Goal: Task Accomplishment & Management: Use online tool/utility

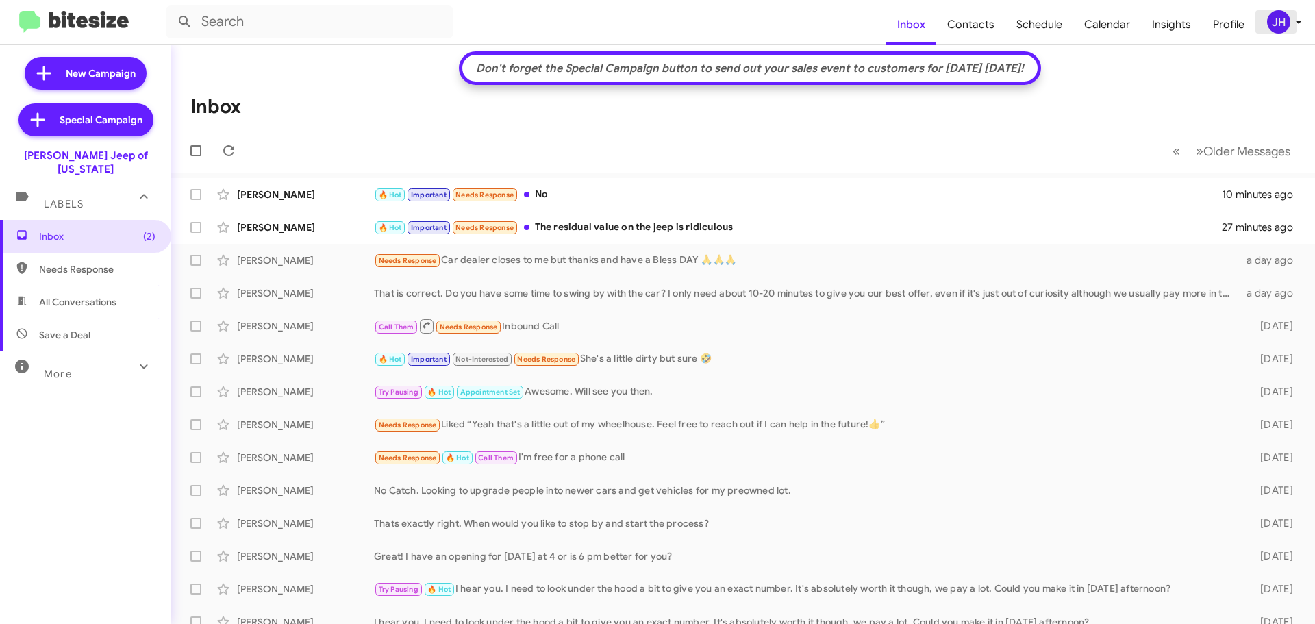
click at [1274, 24] on div "JH" at bounding box center [1278, 21] width 23 height 23
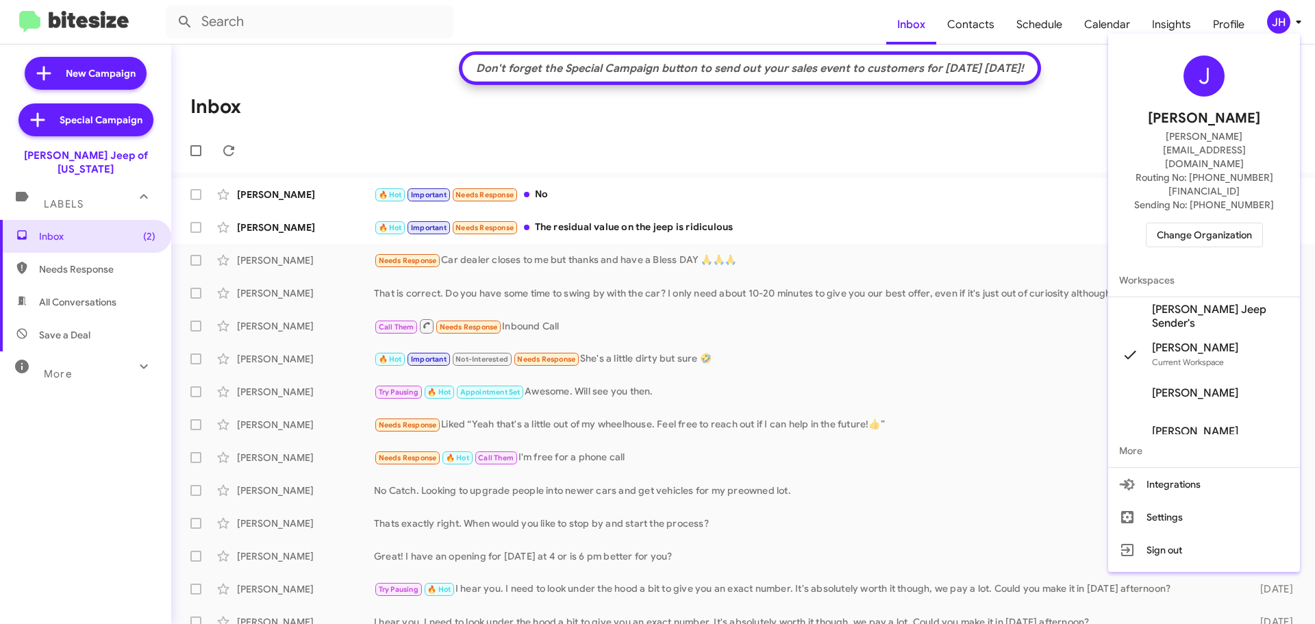
click at [1202, 223] on span "Change Organization" at bounding box center [1204, 234] width 95 height 23
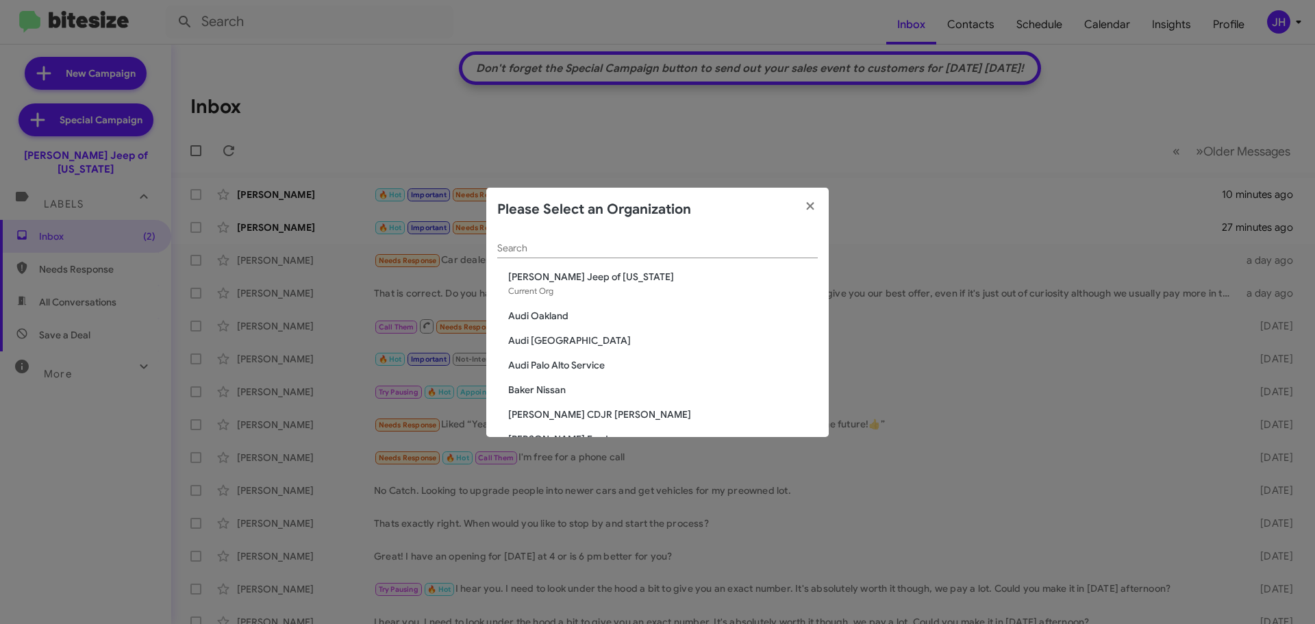
click at [542, 254] on div "Search" at bounding box center [657, 244] width 320 height 27
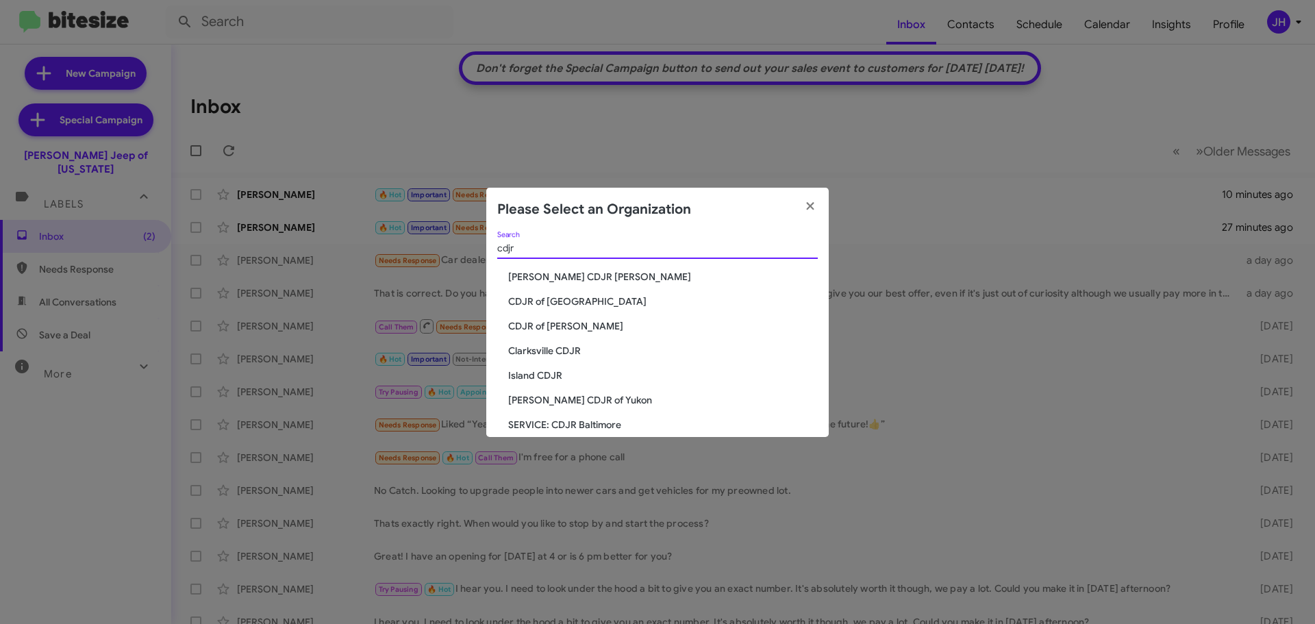
type input "cdjr"
click at [537, 322] on span "CDJR of [PERSON_NAME]" at bounding box center [663, 326] width 310 height 14
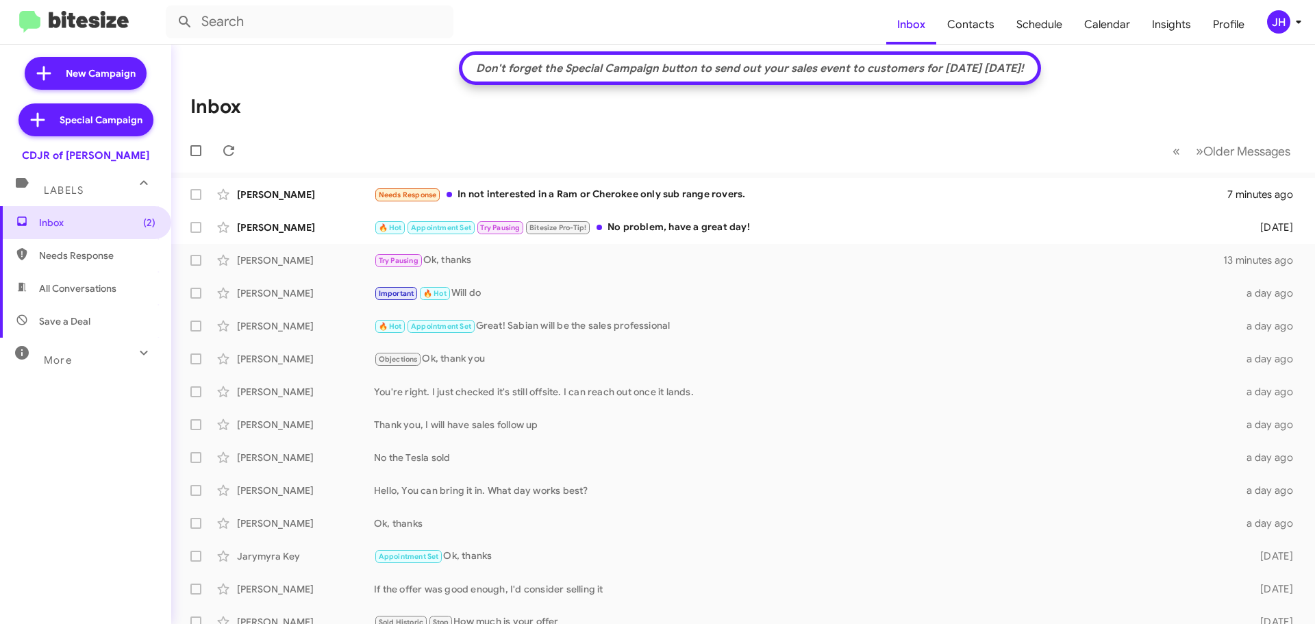
click at [1304, 16] on icon at bounding box center [1298, 22] width 16 height 16
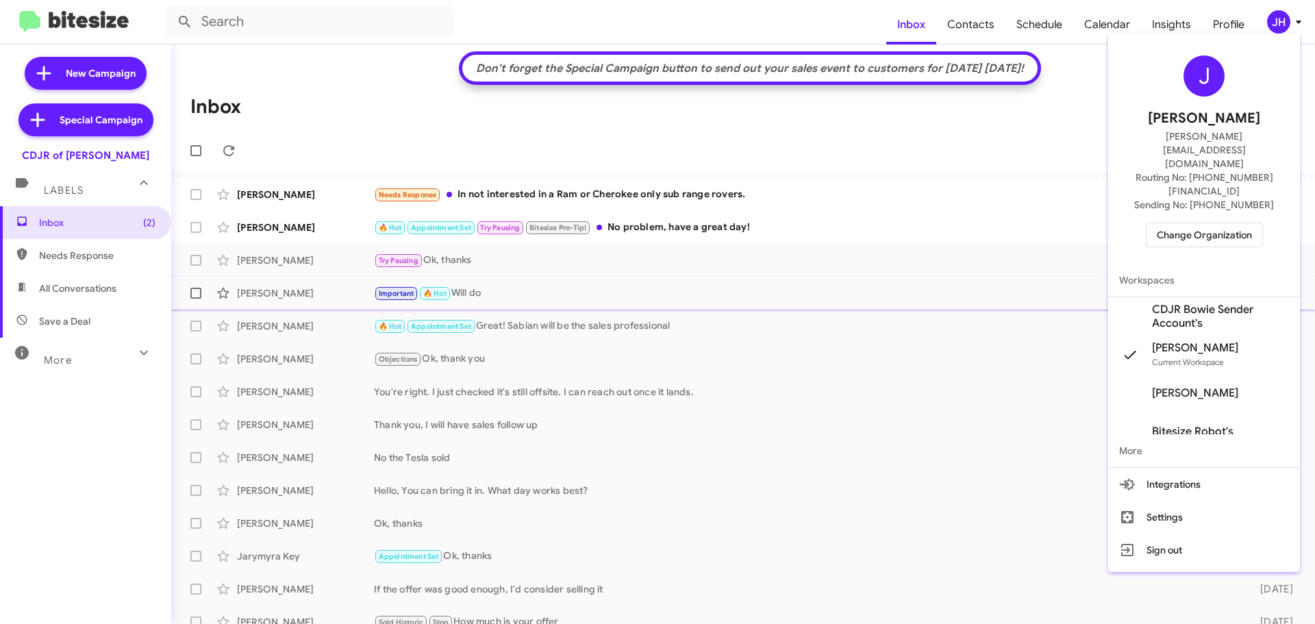
click at [1171, 303] on span "CDJR Bowie Sender Account's" at bounding box center [1220, 316] width 137 height 27
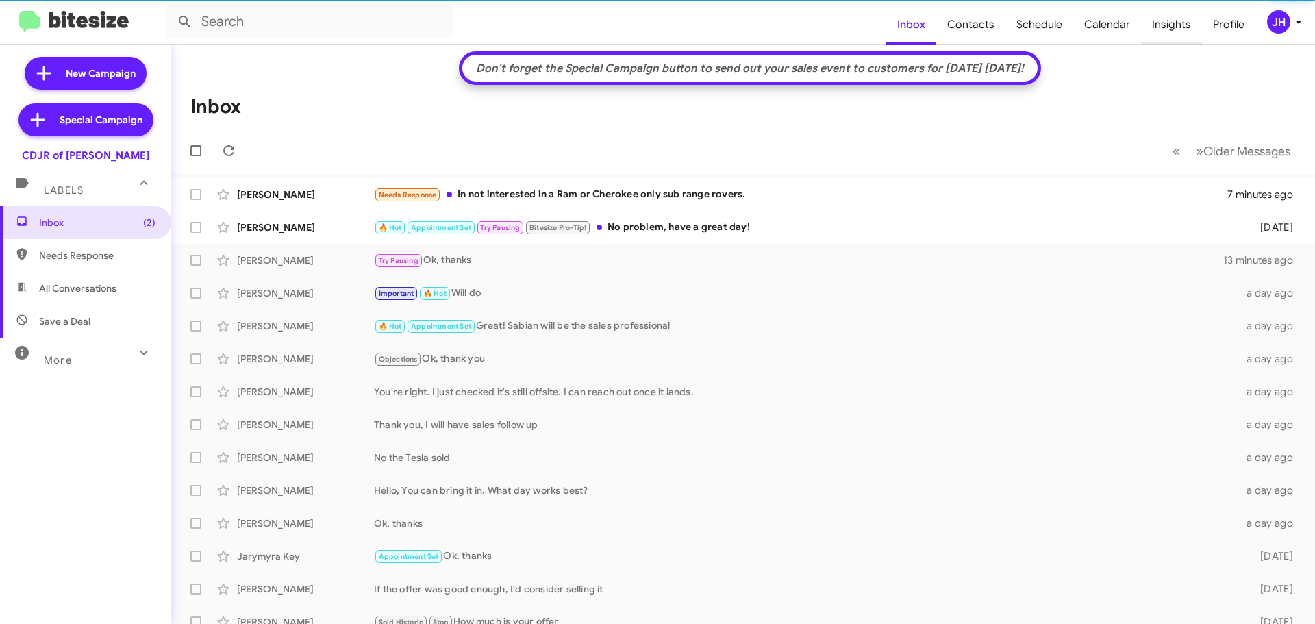
click at [1164, 29] on span "Insights" at bounding box center [1171, 25] width 61 height 40
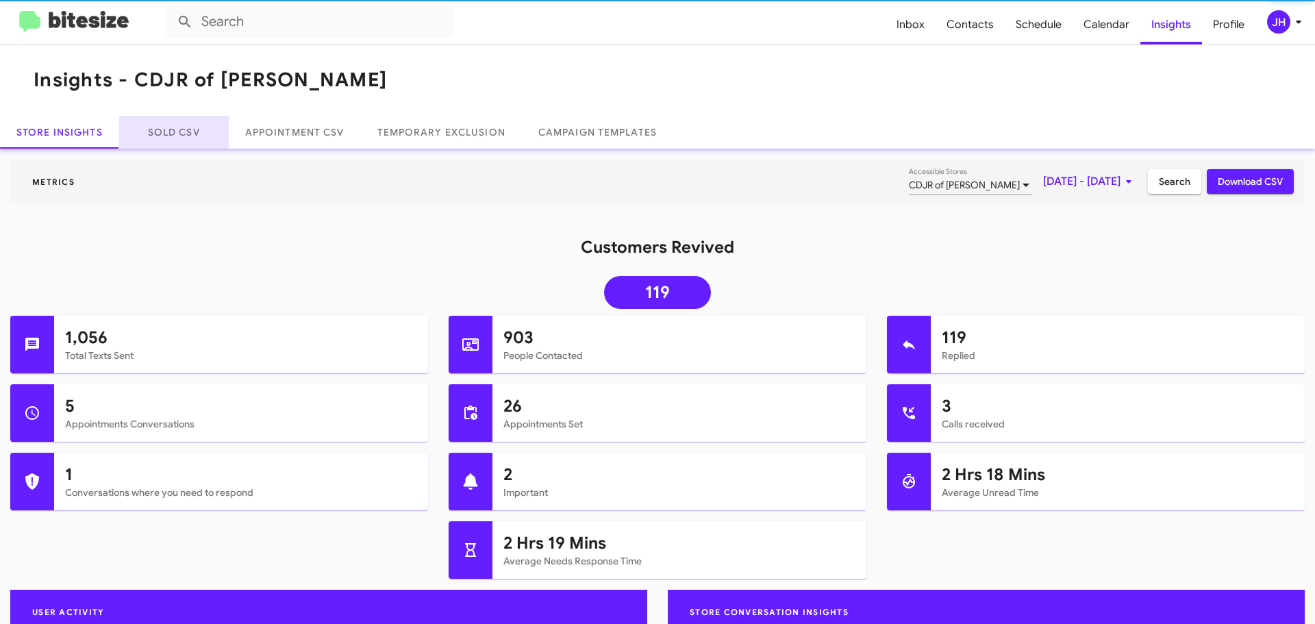
click at [170, 141] on link "Sold CSV" at bounding box center [174, 132] width 110 height 33
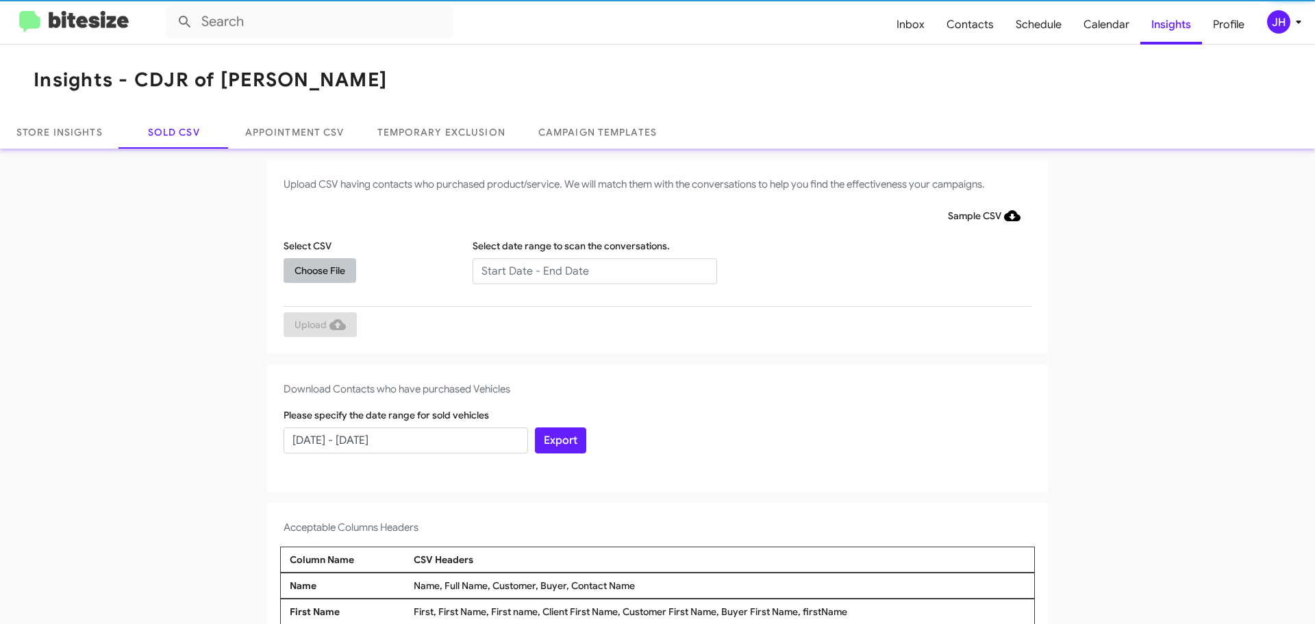
click at [320, 273] on span "Choose File" at bounding box center [319, 270] width 51 height 25
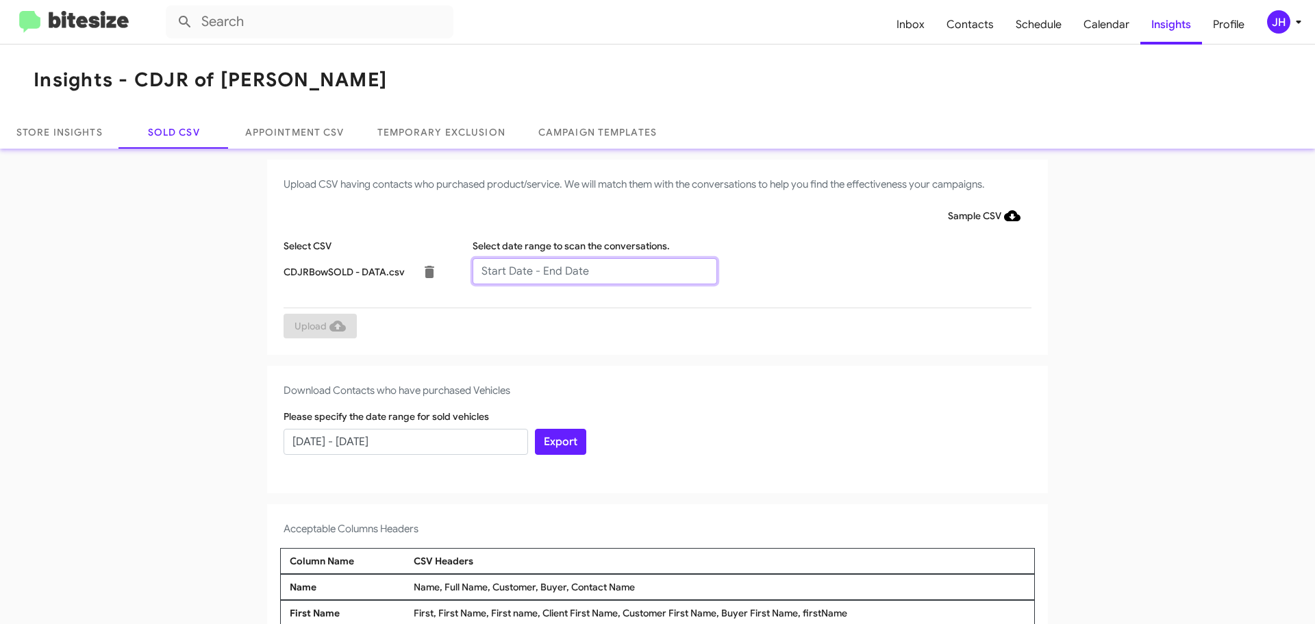
click at [532, 268] on input "text" at bounding box center [594, 271] width 244 height 26
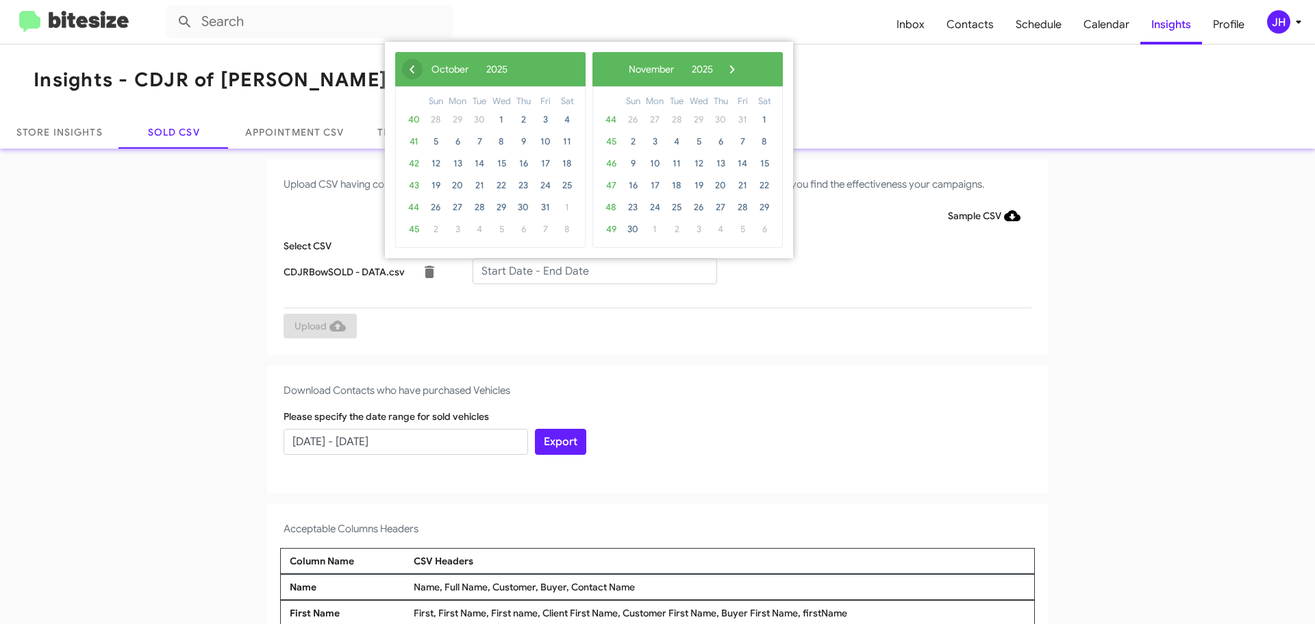
click at [409, 71] on span "‹" at bounding box center [412, 69] width 21 height 21
click at [484, 143] on span "9" at bounding box center [479, 142] width 22 height 22
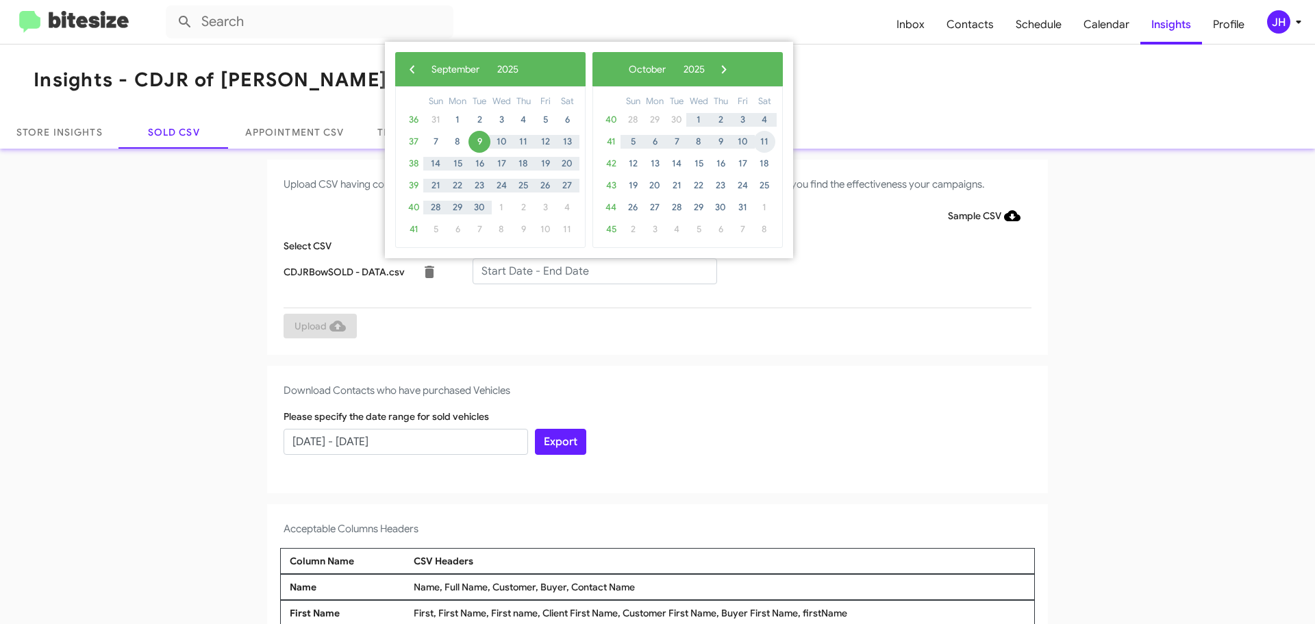
click at [762, 144] on span "11" at bounding box center [764, 142] width 22 height 22
type input "09/09/2025 - 10/11/2025"
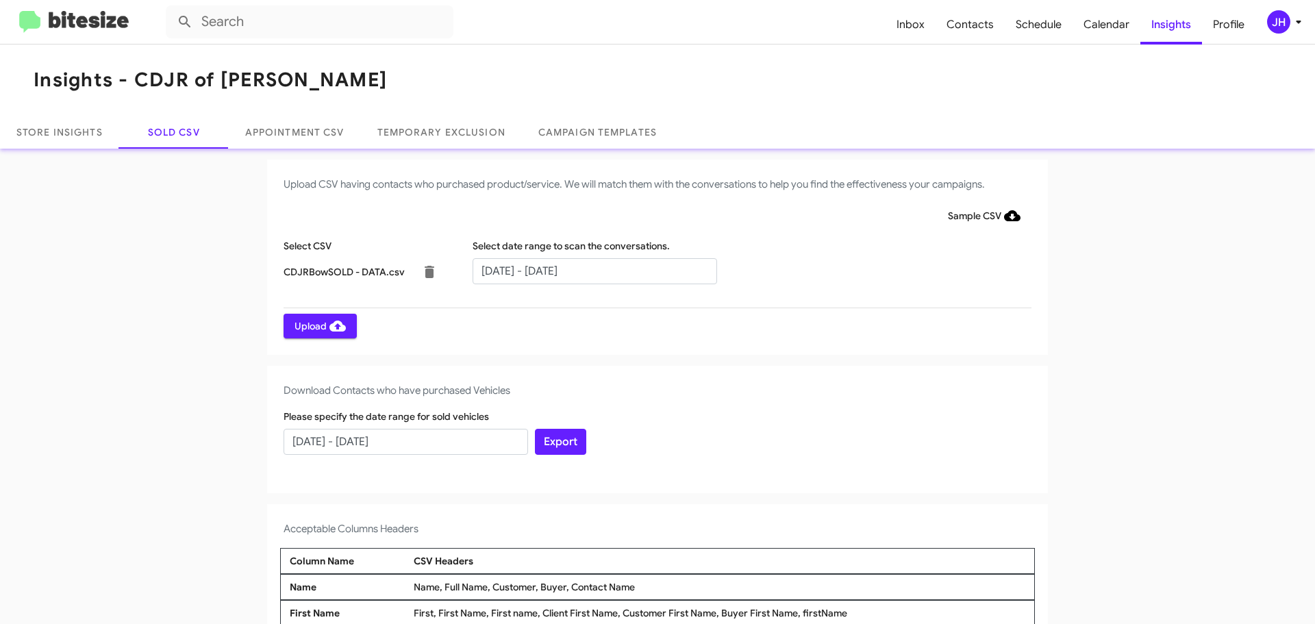
click at [320, 320] on span "Upload" at bounding box center [319, 326] width 51 height 25
